Goal: Information Seeking & Learning: Understand process/instructions

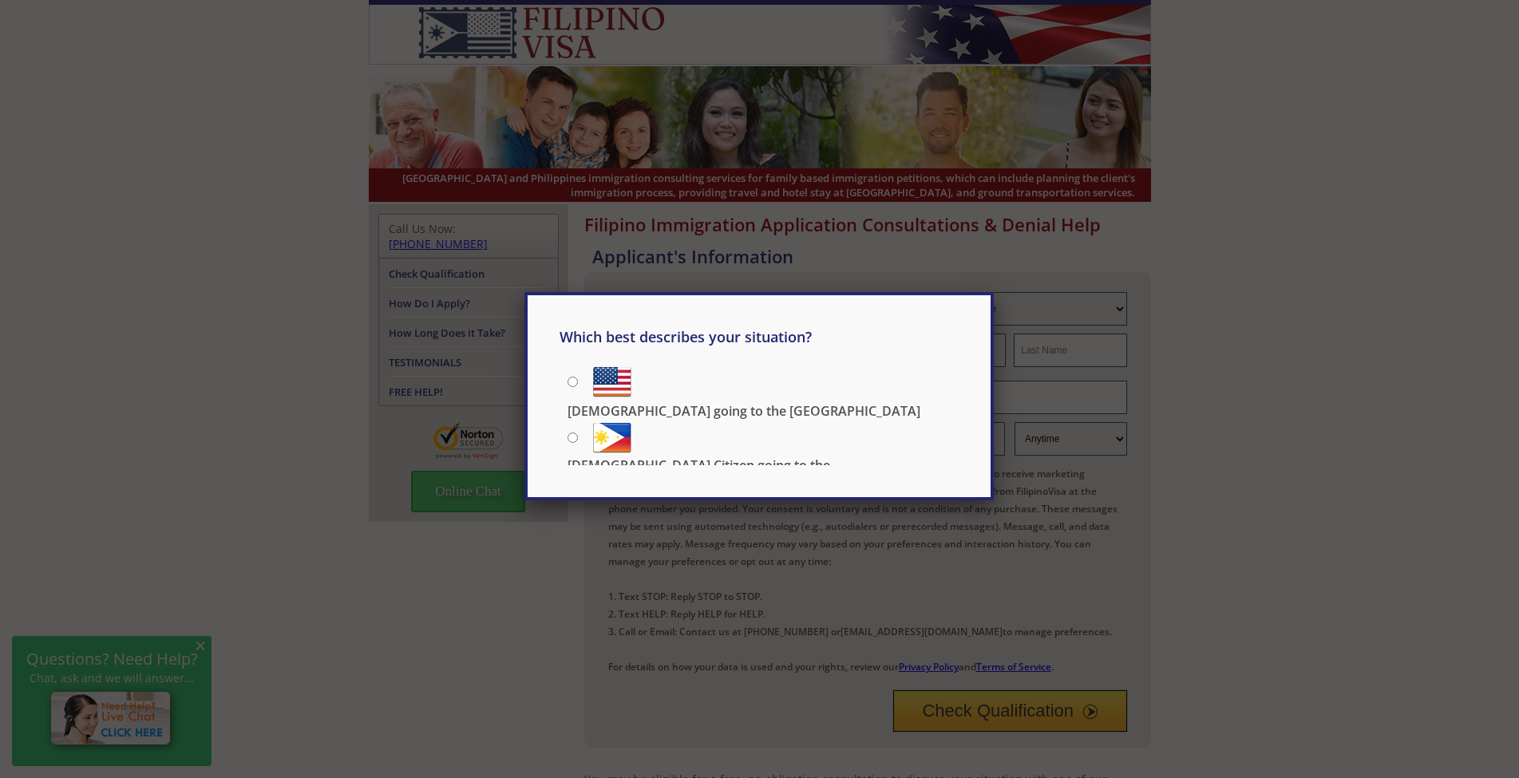
click at [577, 434] on input "US Citizen going to the Philippines" at bounding box center [573, 438] width 10 height 10
radio input "true"
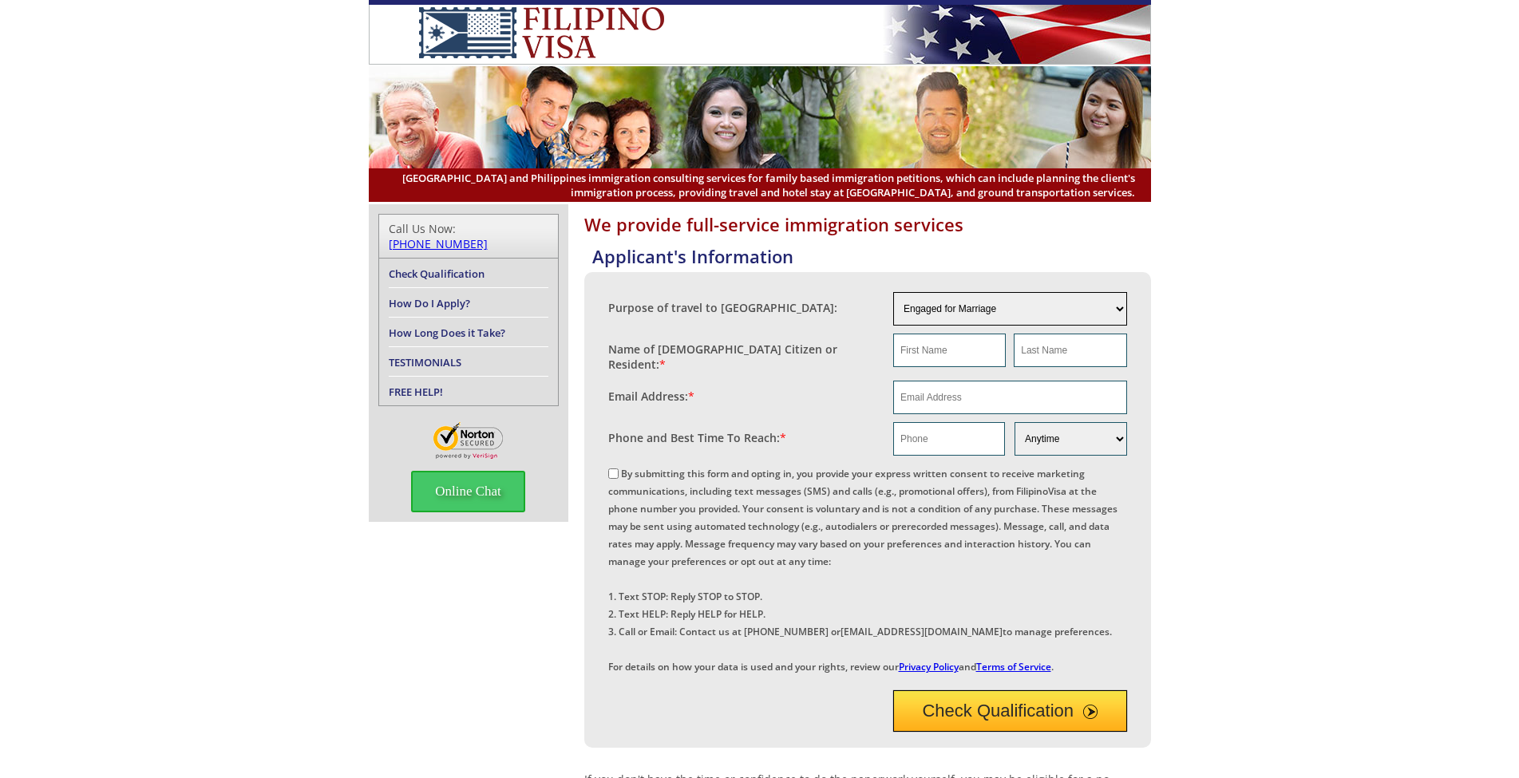
click at [1115, 306] on select "Engaged for Marriage Already Married to U.S. Citizen / Resident For Short Term …" at bounding box center [1010, 309] width 234 height 34
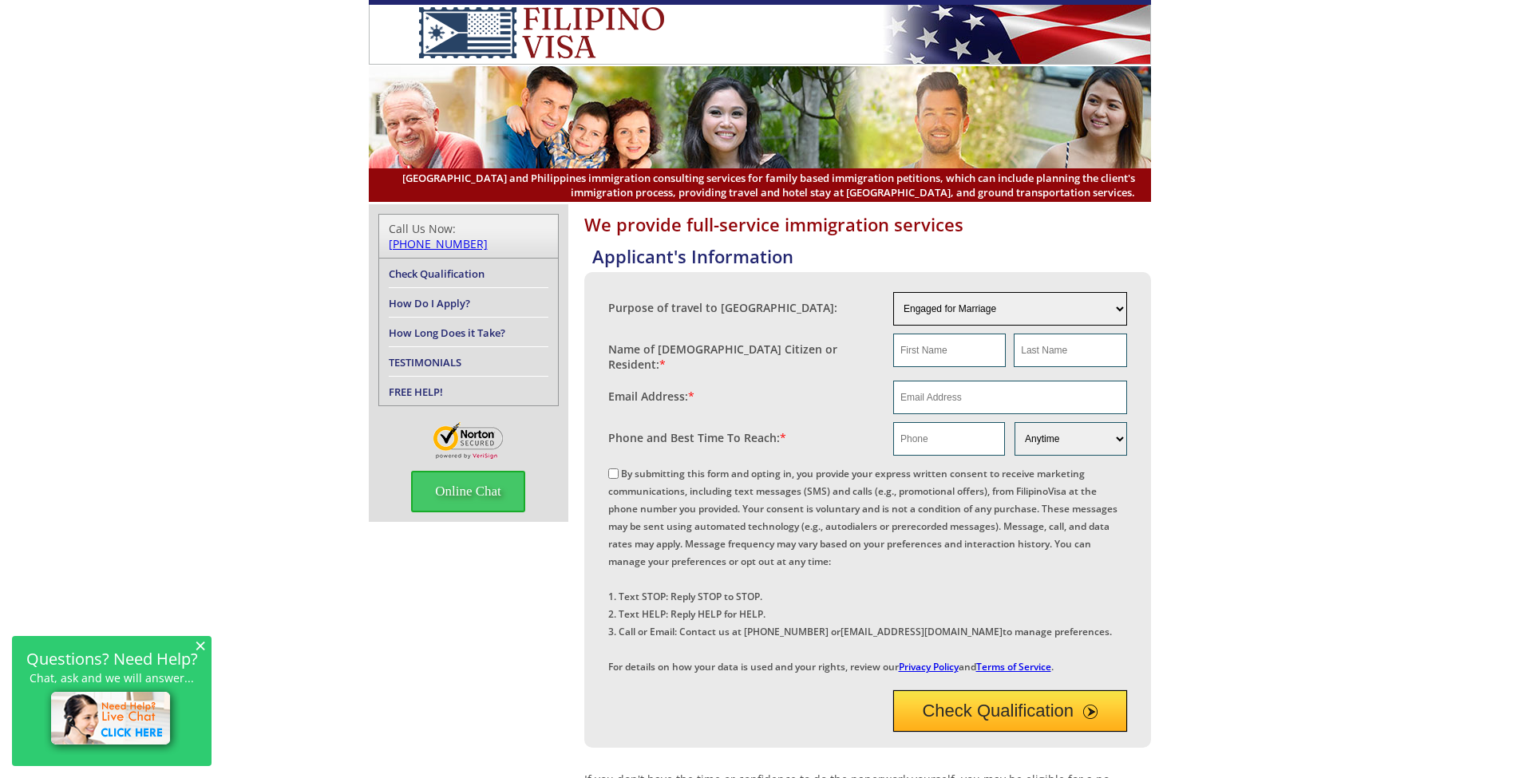
select select "3"
click at [893, 292] on select "Engaged for Marriage Already Married to U.S. Citizen / Resident For Short Term …" at bounding box center [1010, 309] width 234 height 34
click at [441, 267] on link "Check Qualification" at bounding box center [437, 274] width 96 height 14
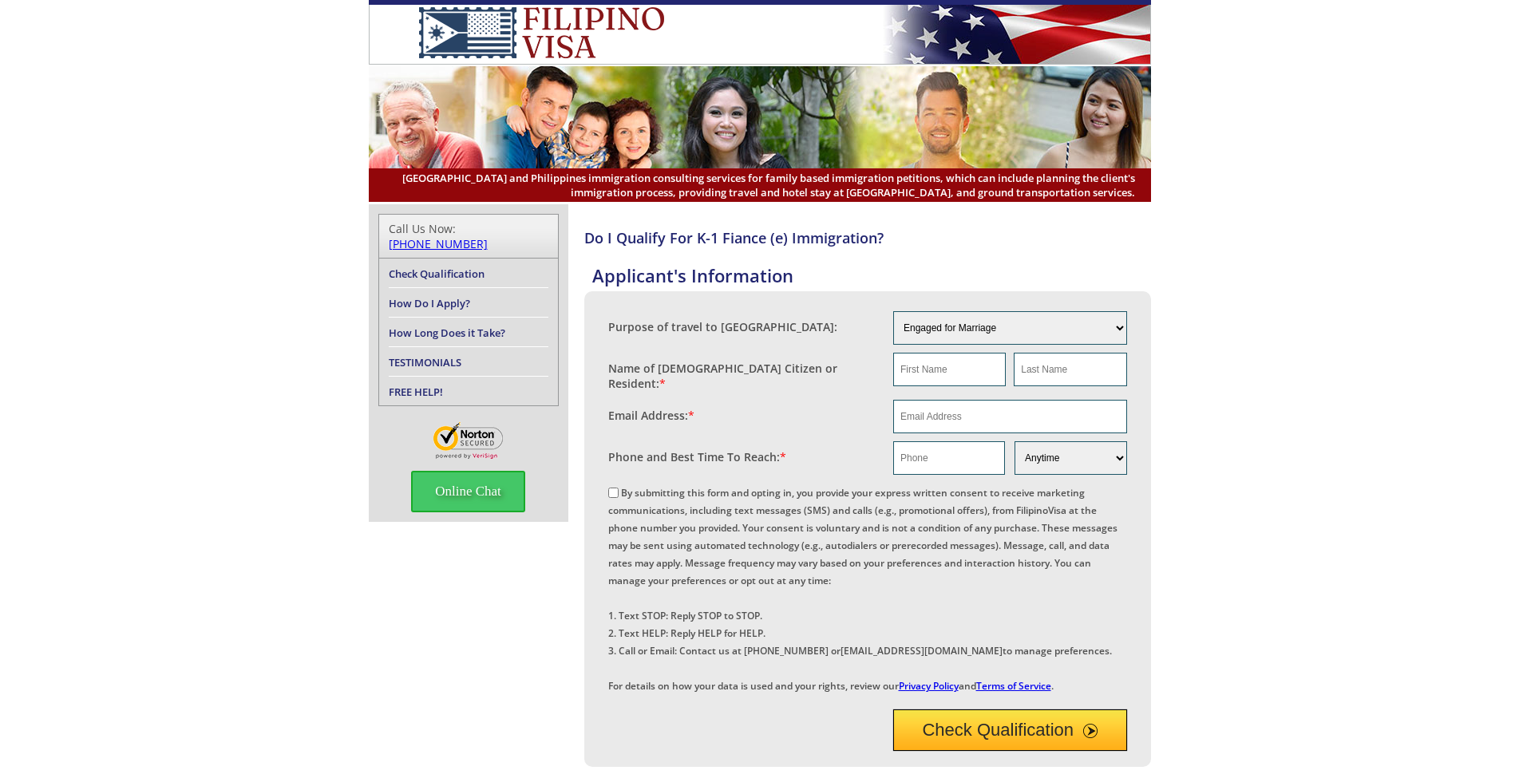
click at [450, 267] on link "Check Qualification" at bounding box center [437, 274] width 96 height 14
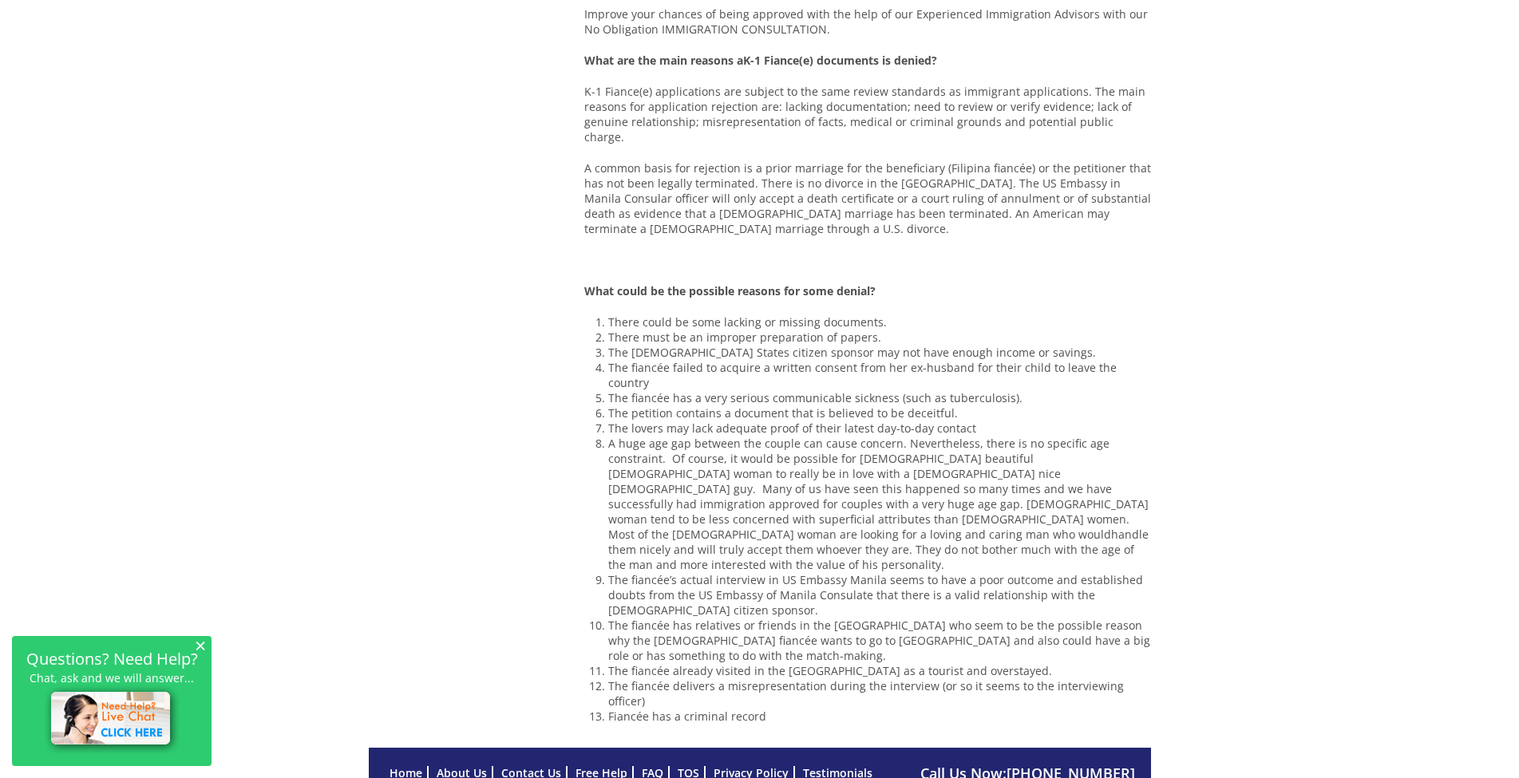
scroll to position [1205, 0]
